Goal: Communication & Community: Answer question/provide support

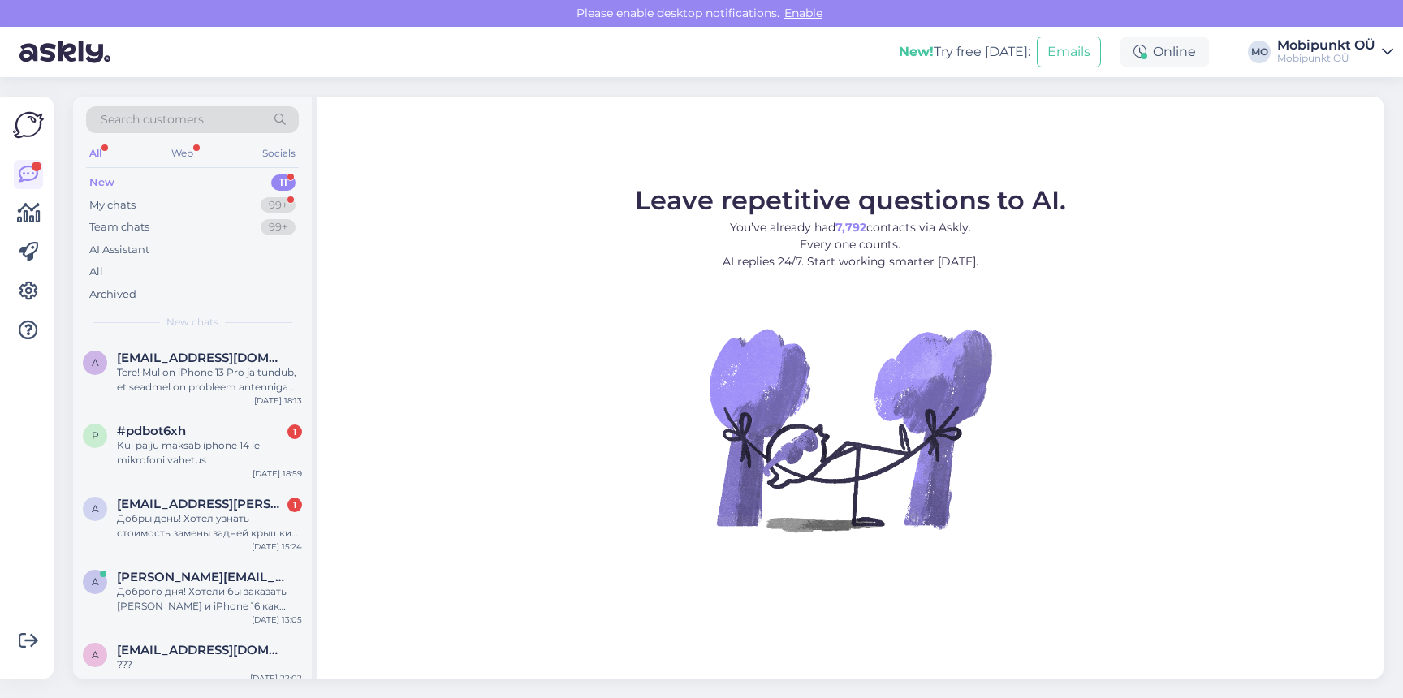
click at [194, 188] on div "New 11" at bounding box center [192, 182] width 213 height 23
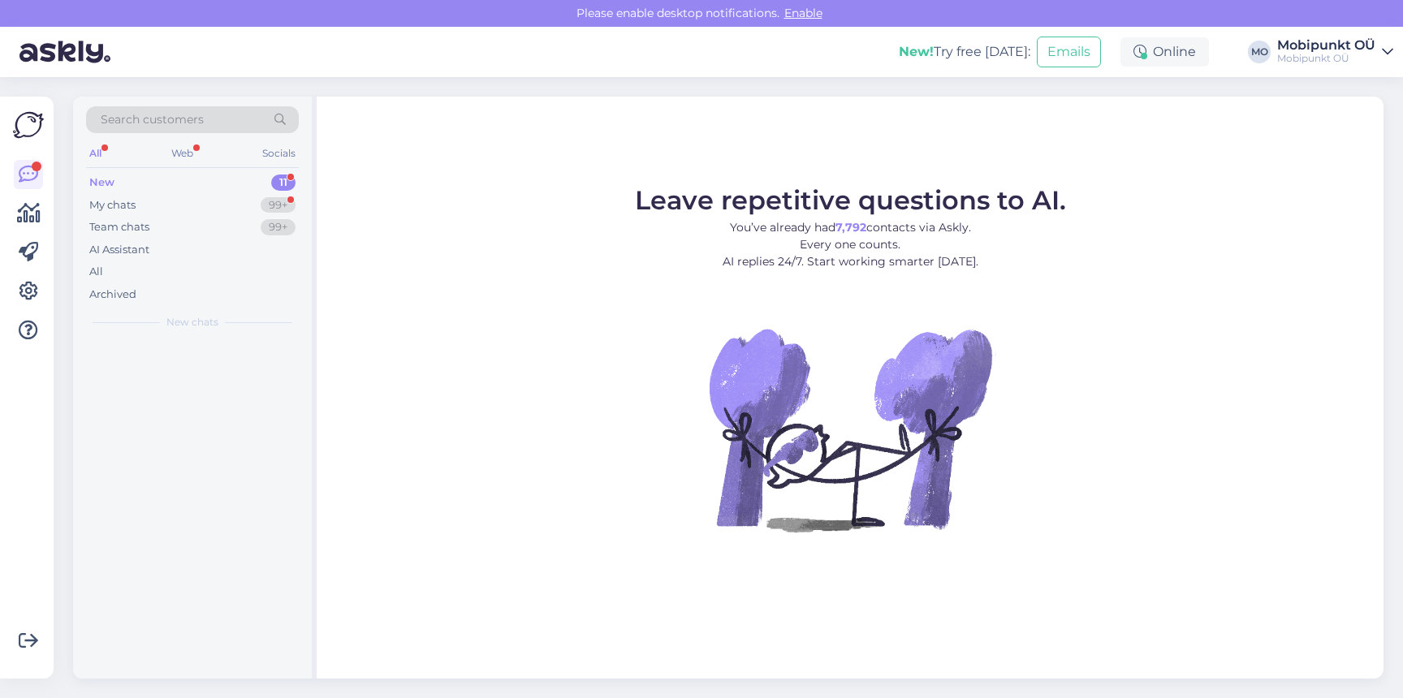
click at [193, 192] on div "New 11" at bounding box center [192, 182] width 213 height 23
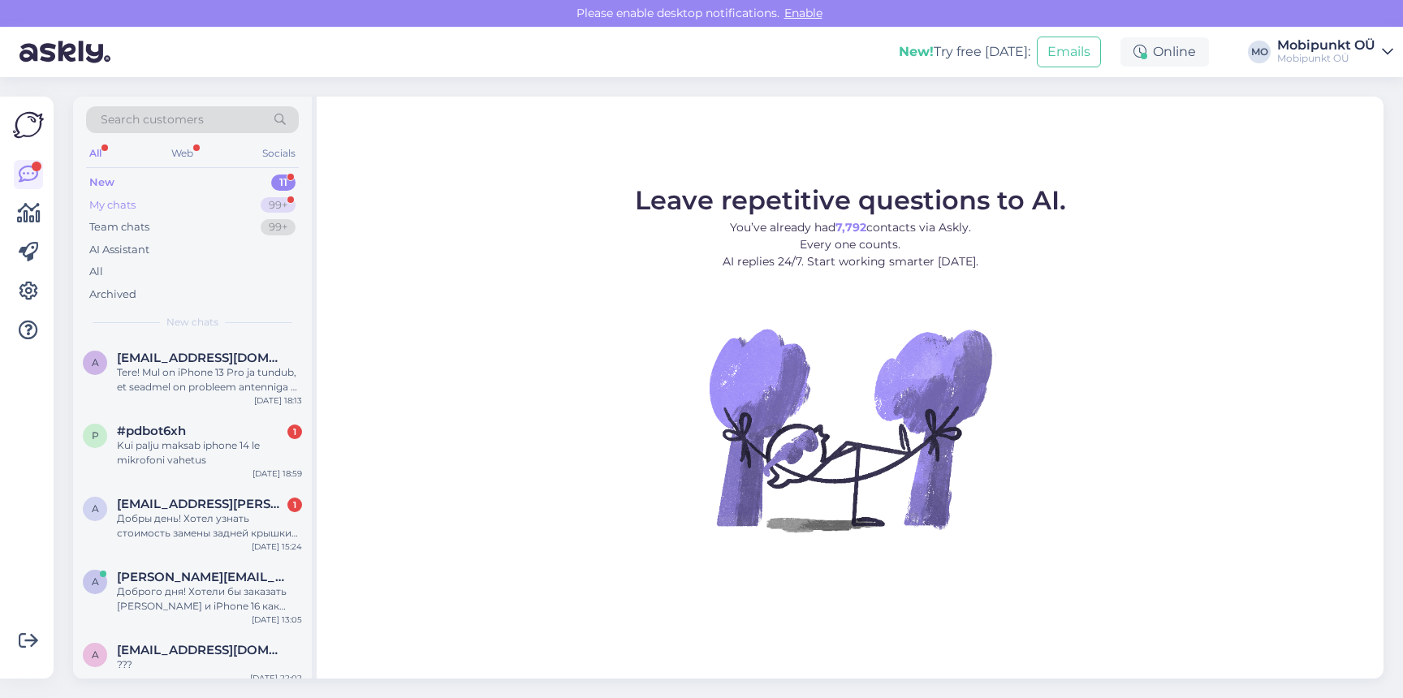
click at [190, 200] on div "My chats 99+" at bounding box center [192, 205] width 213 height 23
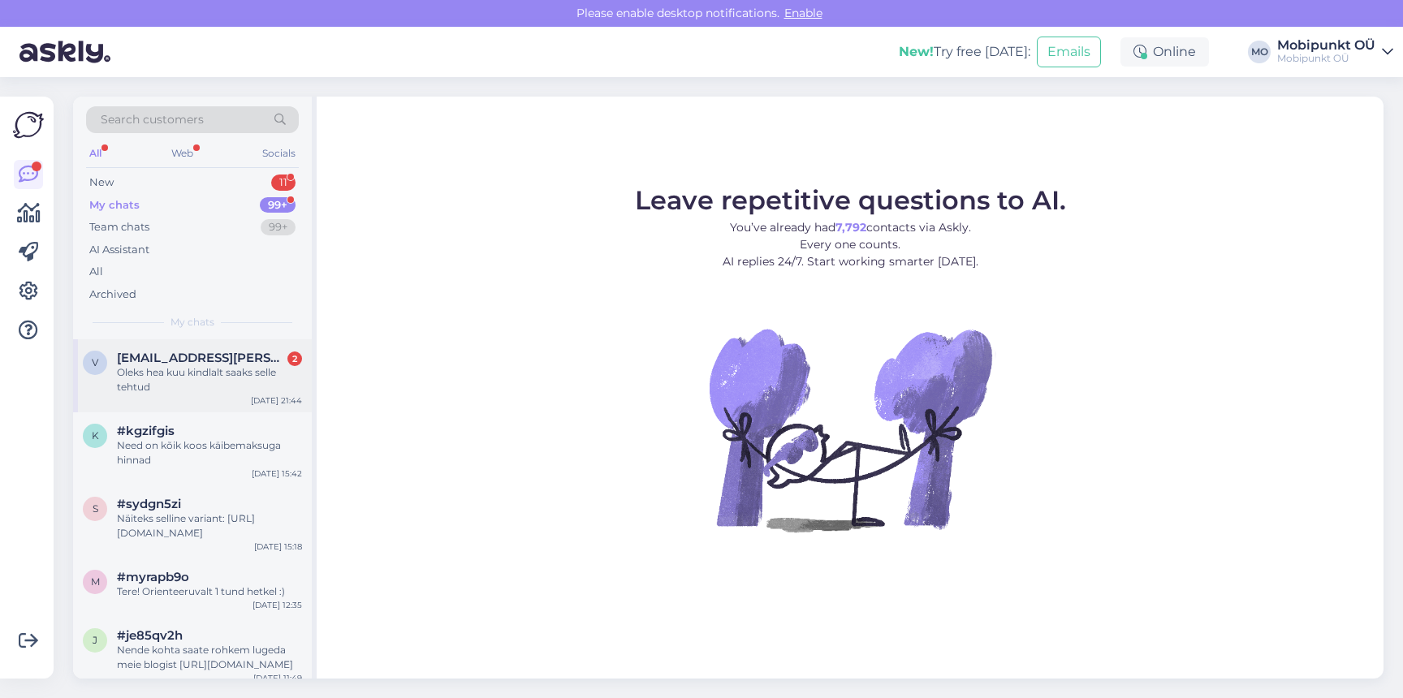
click at [202, 367] on div "Oleks hea kuu kindlalt saaks selle tehtud" at bounding box center [209, 379] width 185 height 29
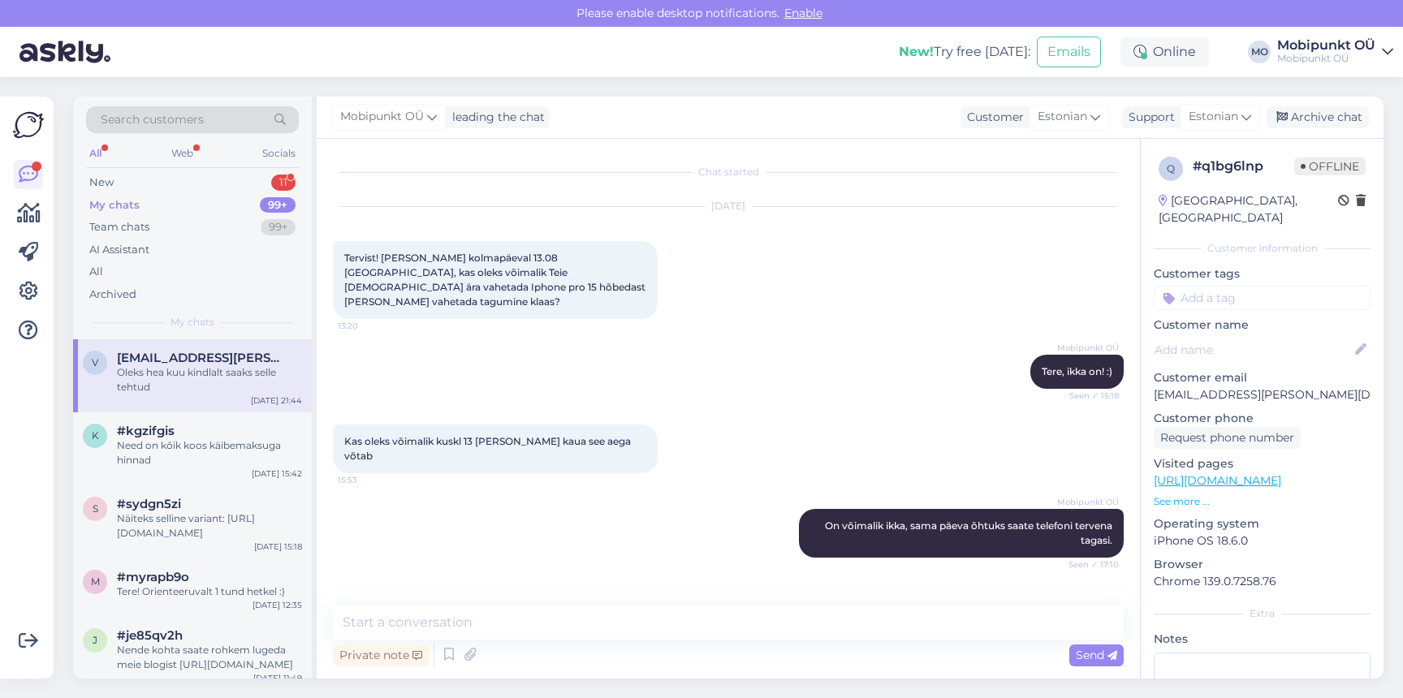
scroll to position [95, 0]
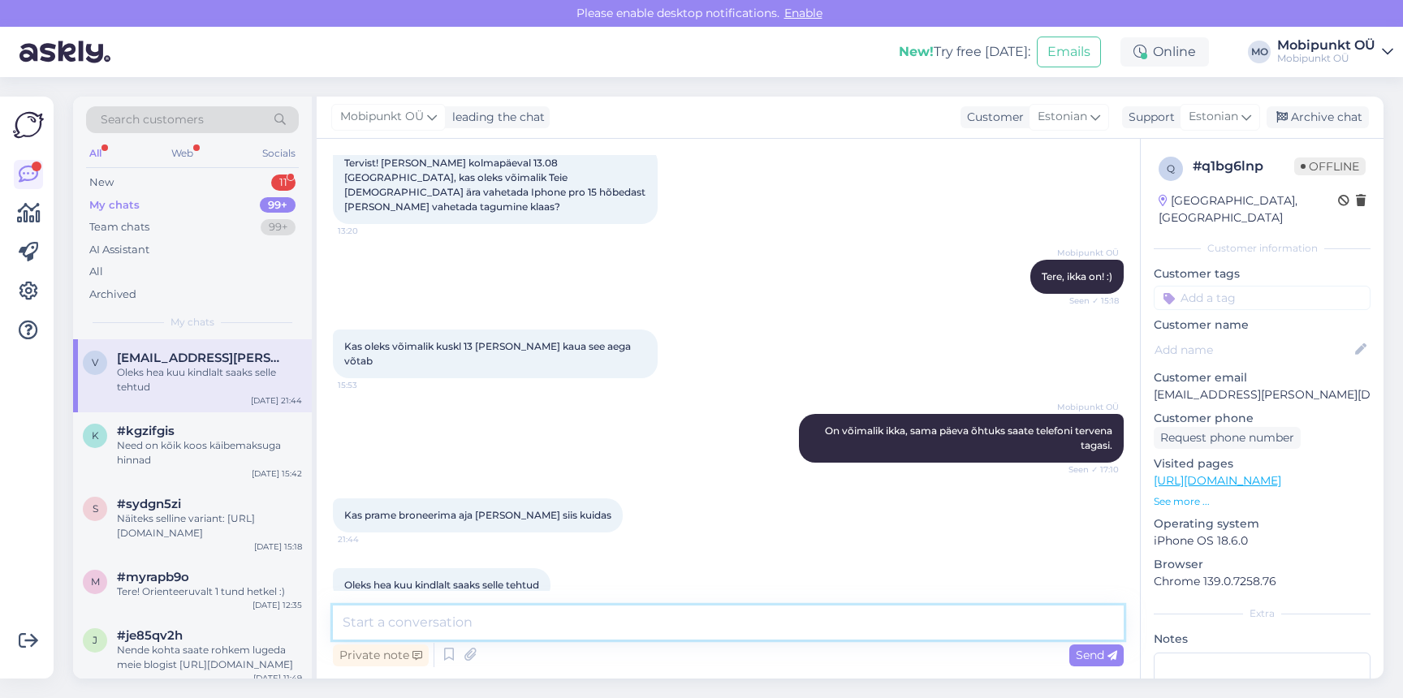
click at [490, 618] on textarea at bounding box center [728, 623] width 791 height 34
type textarea "Aega ette broneerida ei ole tarvis."
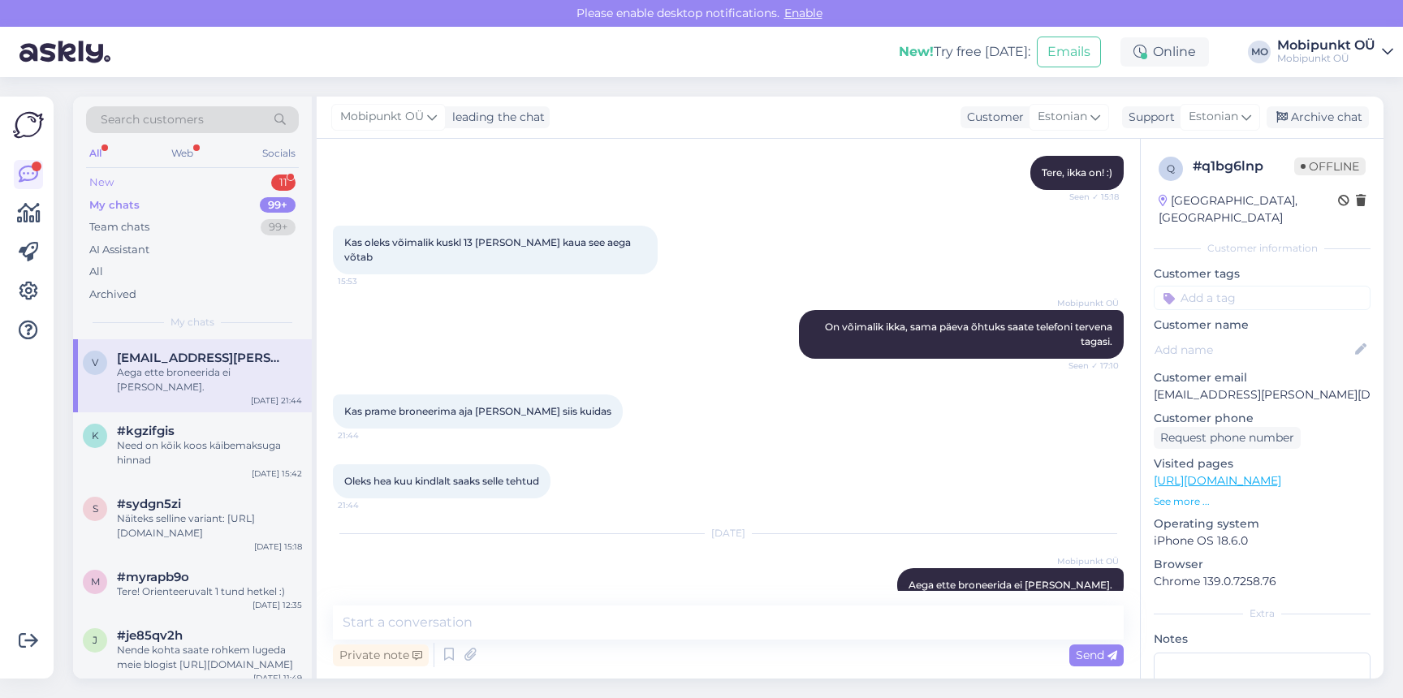
click at [154, 175] on div "New 11" at bounding box center [192, 182] width 213 height 23
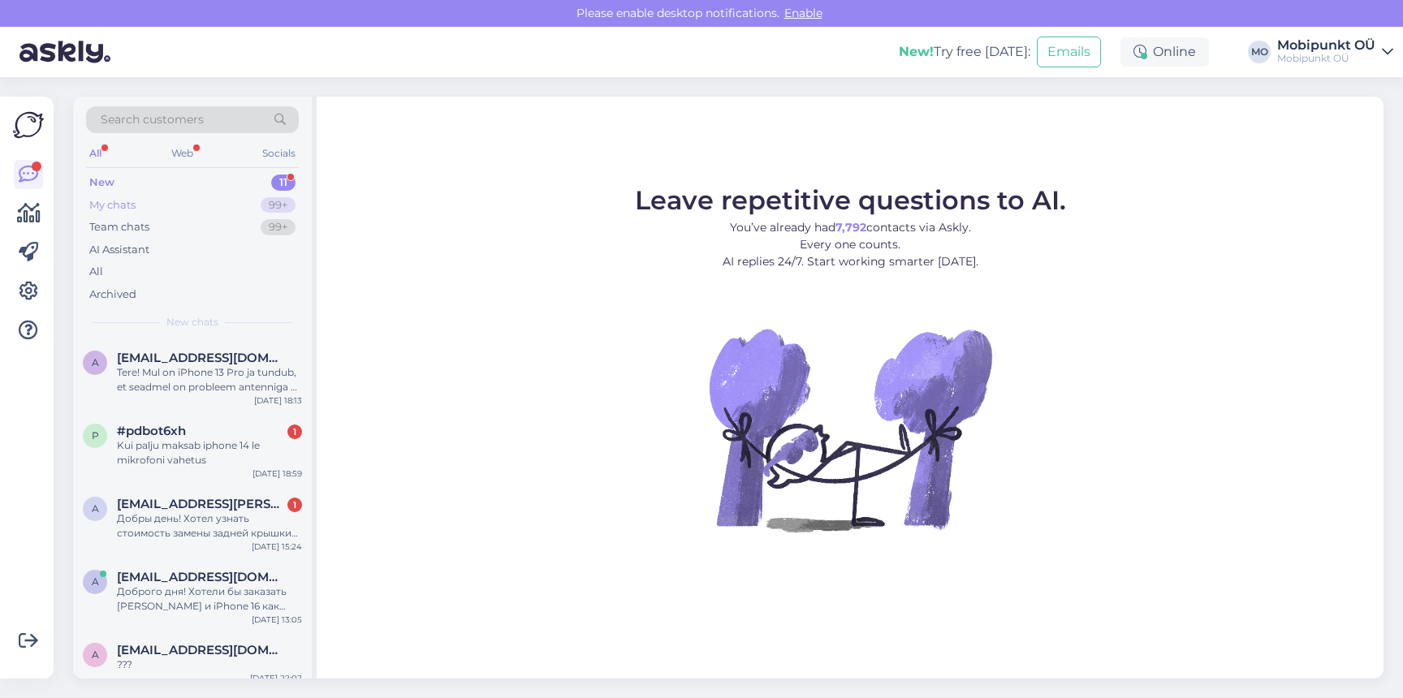
click at [130, 213] on div "My chats 99+" at bounding box center [192, 205] width 213 height 23
